Goal: Transaction & Acquisition: Download file/media

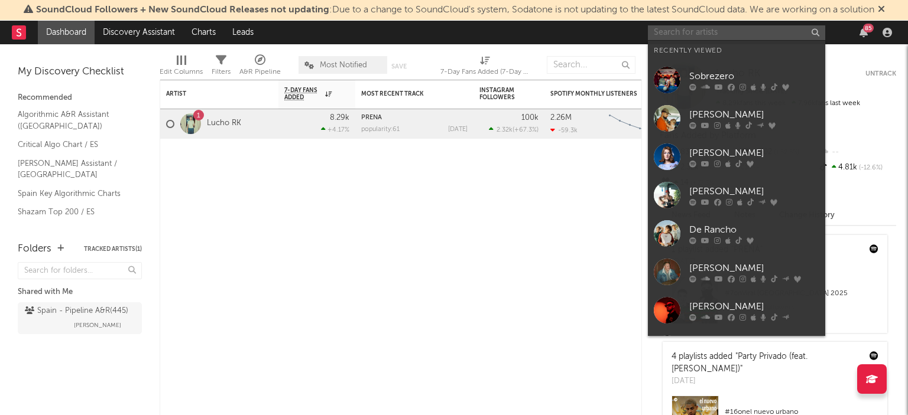
click at [712, 32] on input "text" at bounding box center [736, 32] width 177 height 15
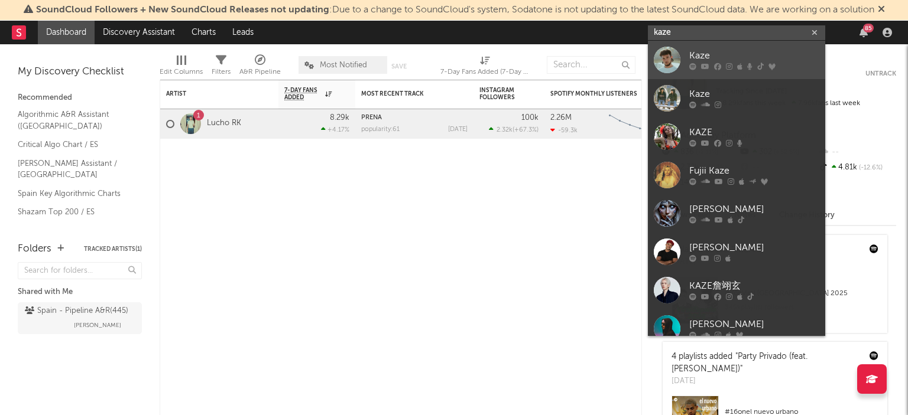
type input "kaze"
click at [674, 55] on div at bounding box center [666, 60] width 27 height 27
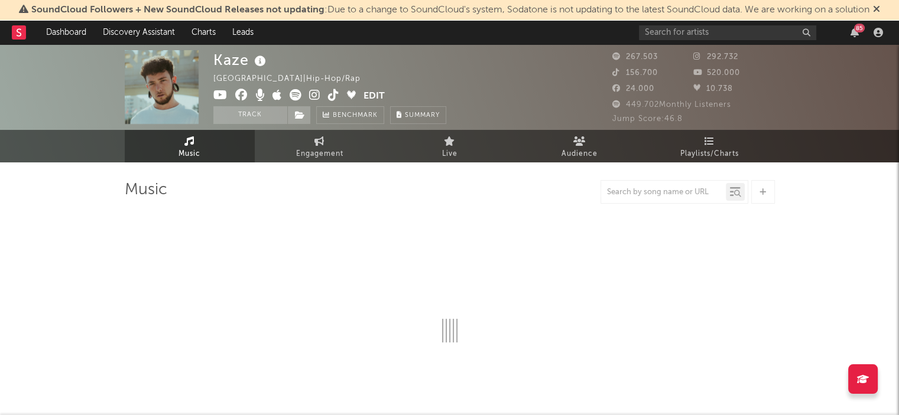
select select "6m"
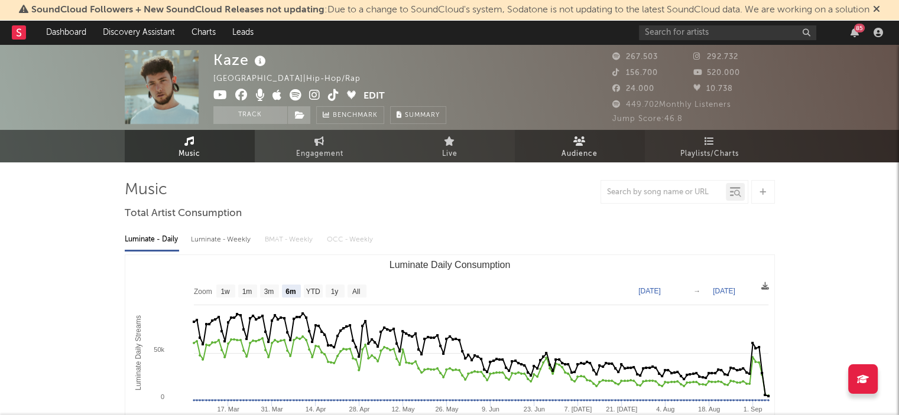
click at [564, 144] on link "Audience" at bounding box center [580, 146] width 130 height 32
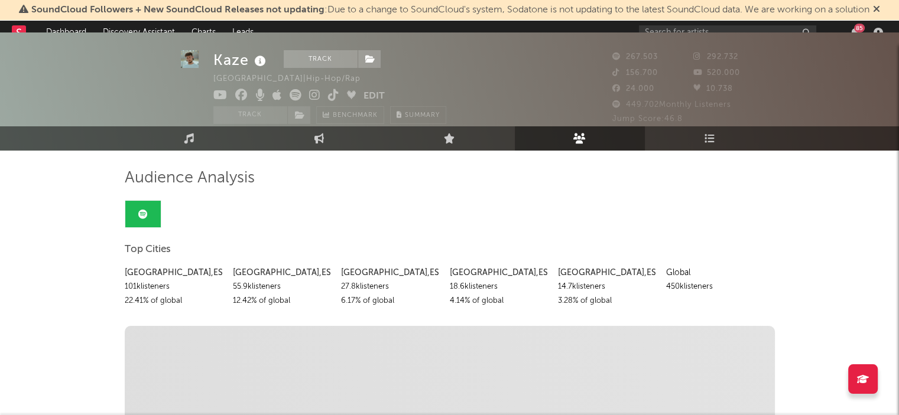
scroll to position [19, 0]
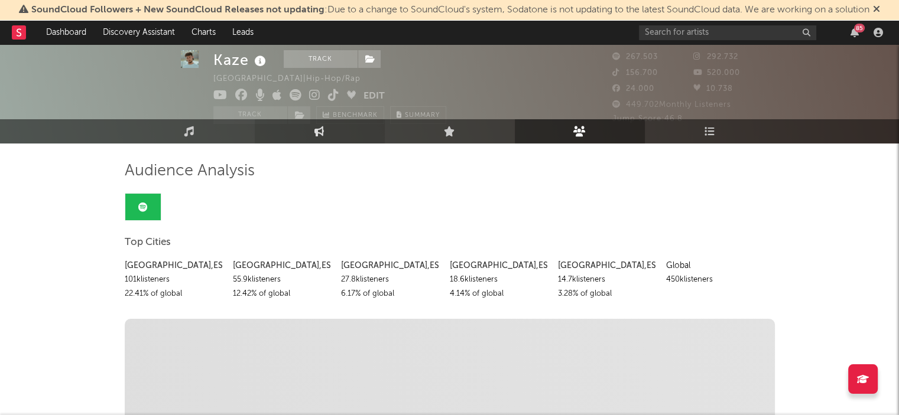
click at [183, 128] on link "Music" at bounding box center [190, 131] width 130 height 24
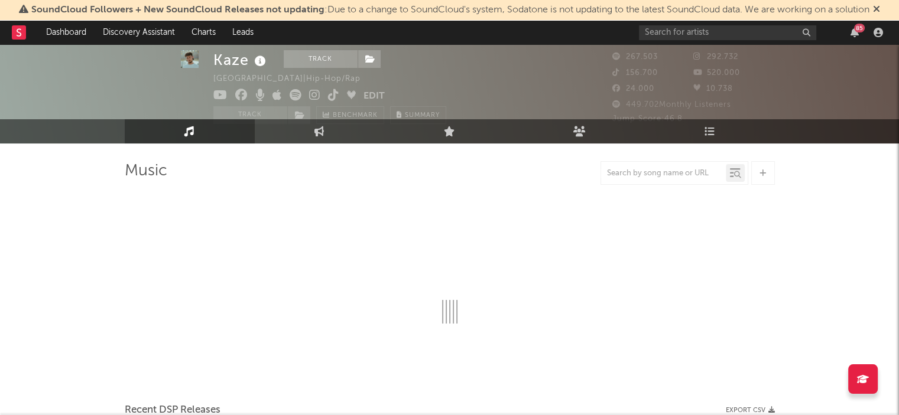
select select "6m"
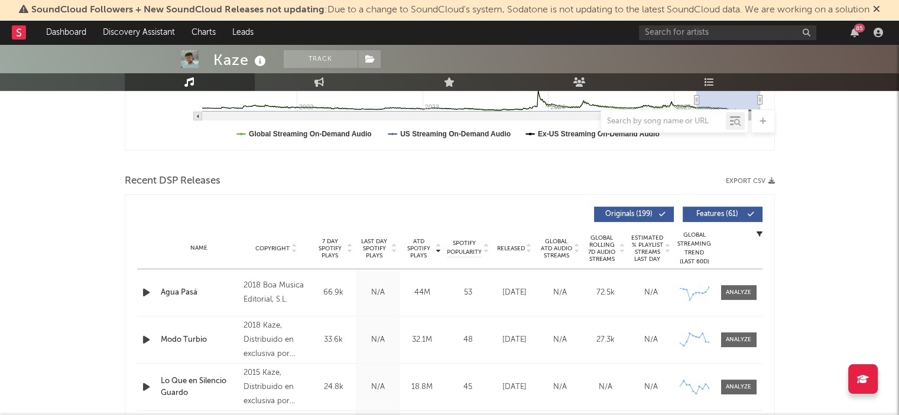
scroll to position [349, 0]
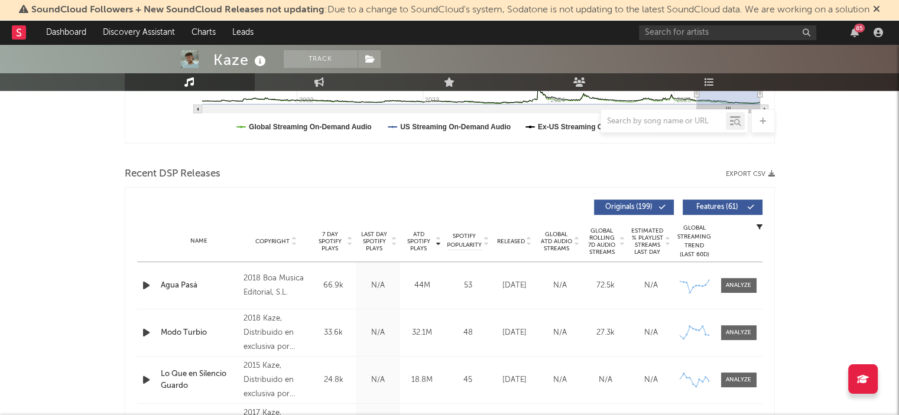
click at [756, 175] on button "Export CSV" at bounding box center [750, 174] width 49 height 7
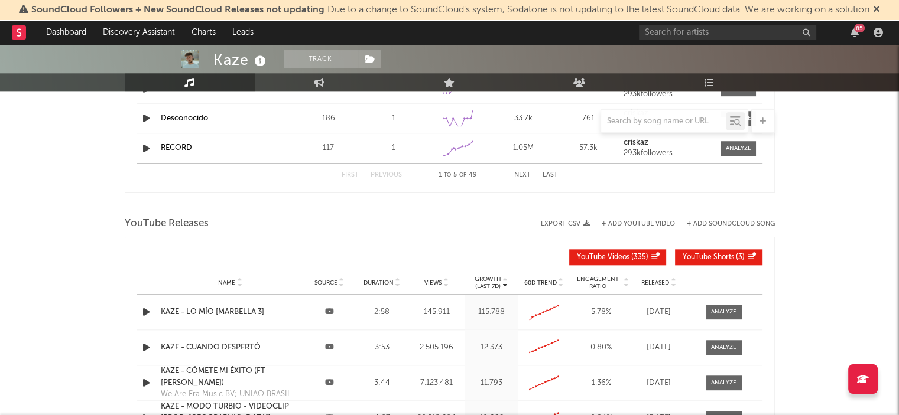
scroll to position [1235, 0]
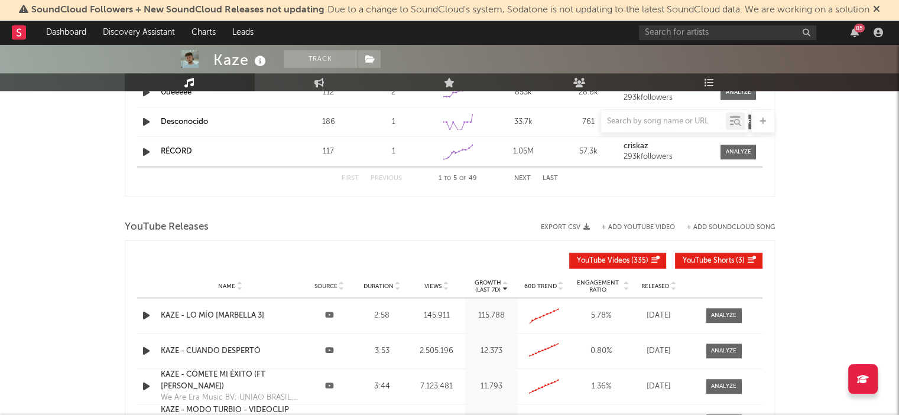
click at [559, 224] on button "Export CSV" at bounding box center [565, 227] width 49 height 7
